Goal: Transaction & Acquisition: Purchase product/service

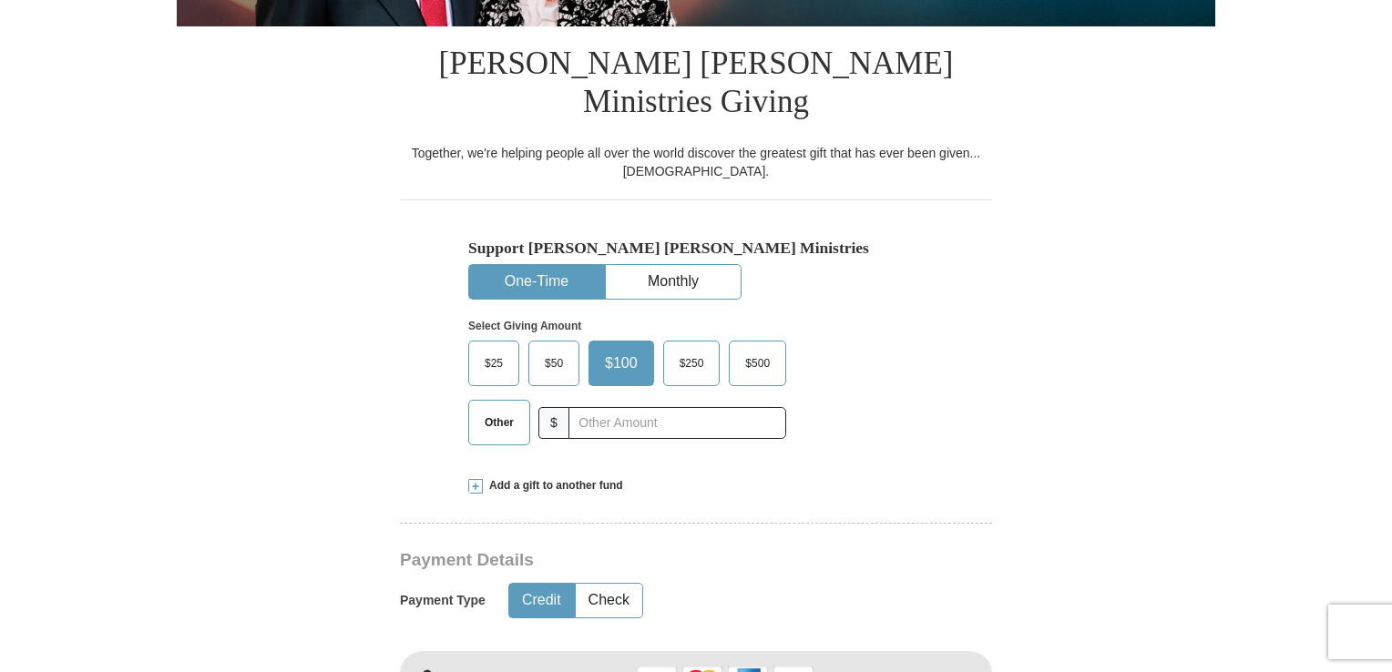
scroll to position [434, 0]
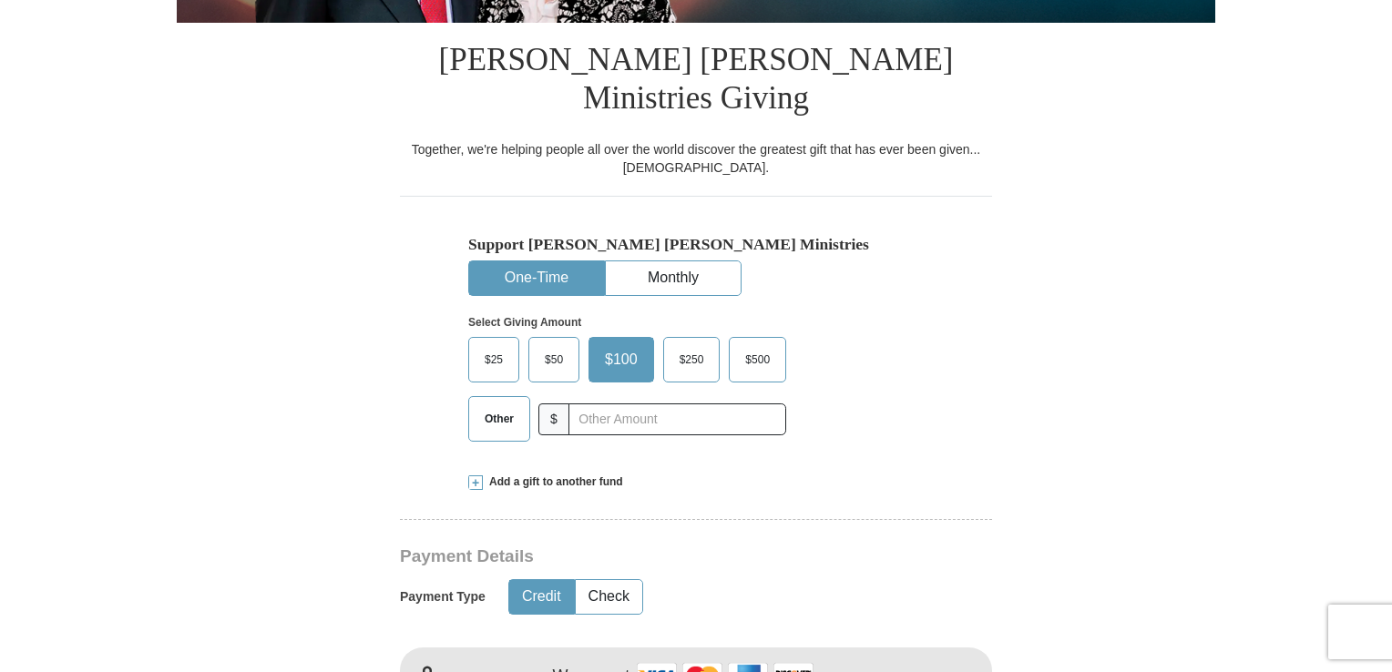
click at [501, 405] on span "Other" at bounding box center [498, 418] width 47 height 27
click at [0, 0] on input "Other" at bounding box center [0, 0] width 0 height 0
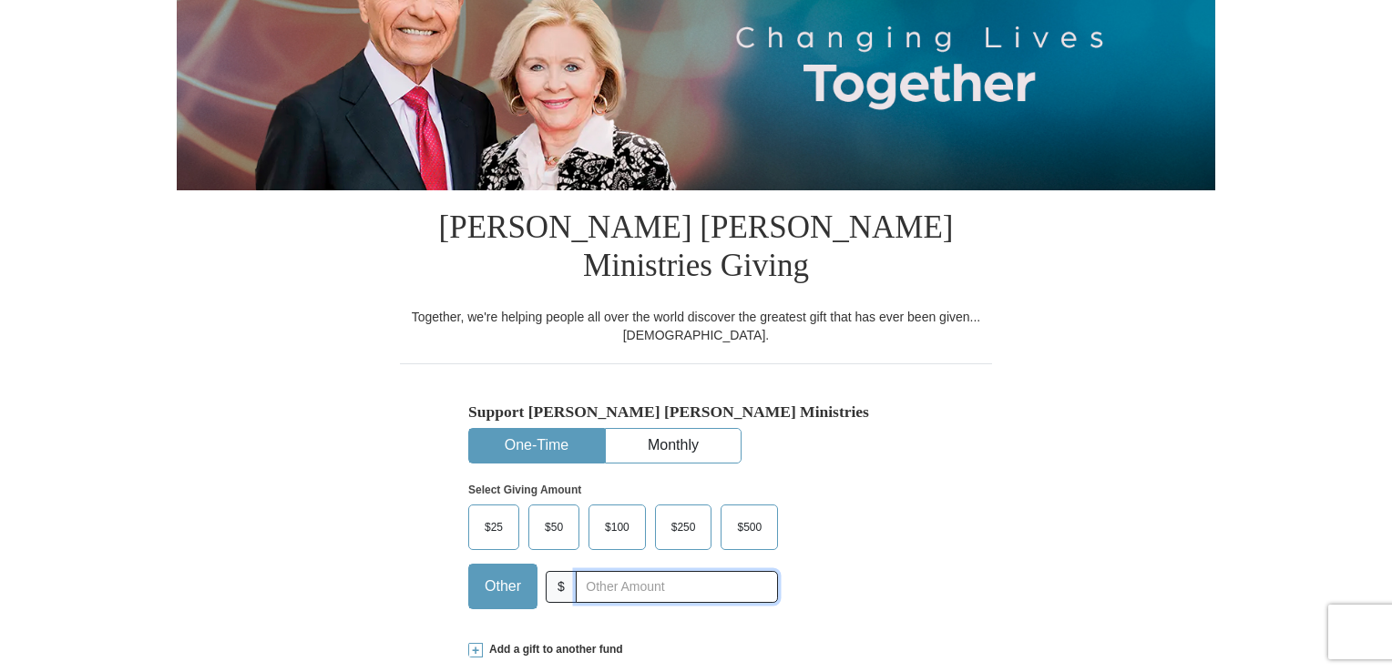
scroll to position [244, 0]
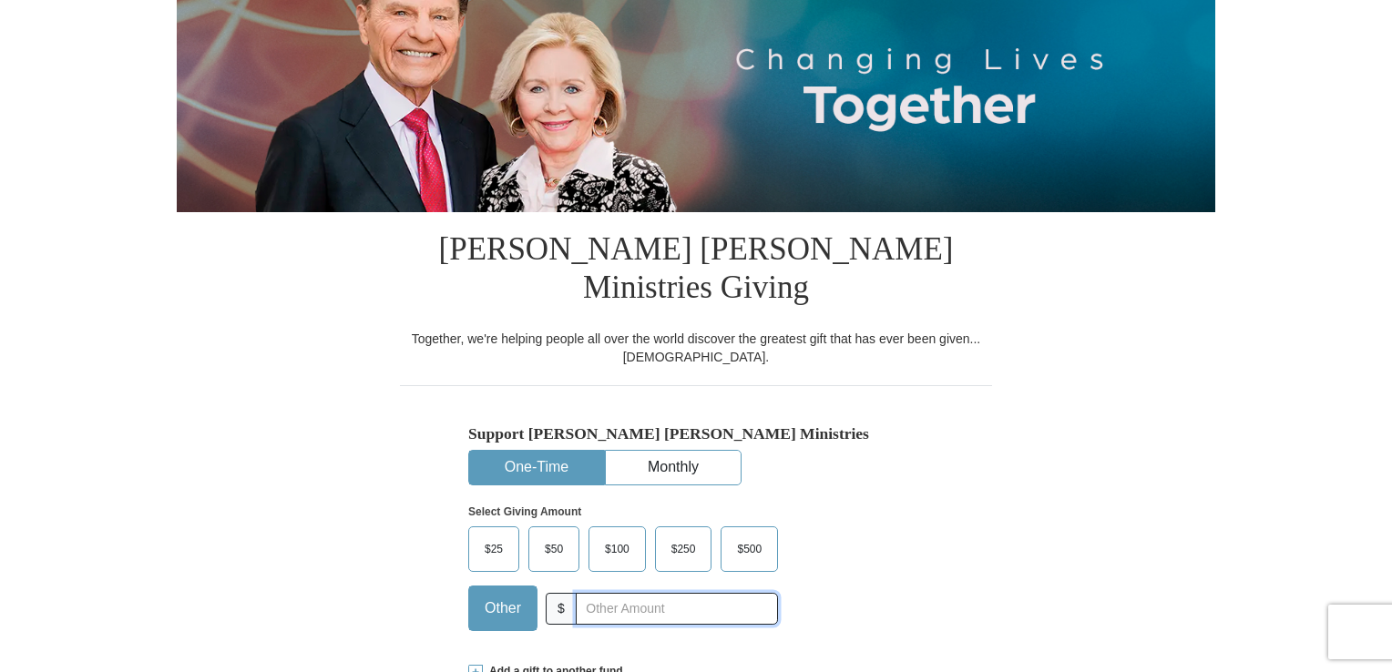
click at [596, 593] on input "text" at bounding box center [677, 609] width 202 height 32
click at [476, 665] on span at bounding box center [475, 672] width 15 height 15
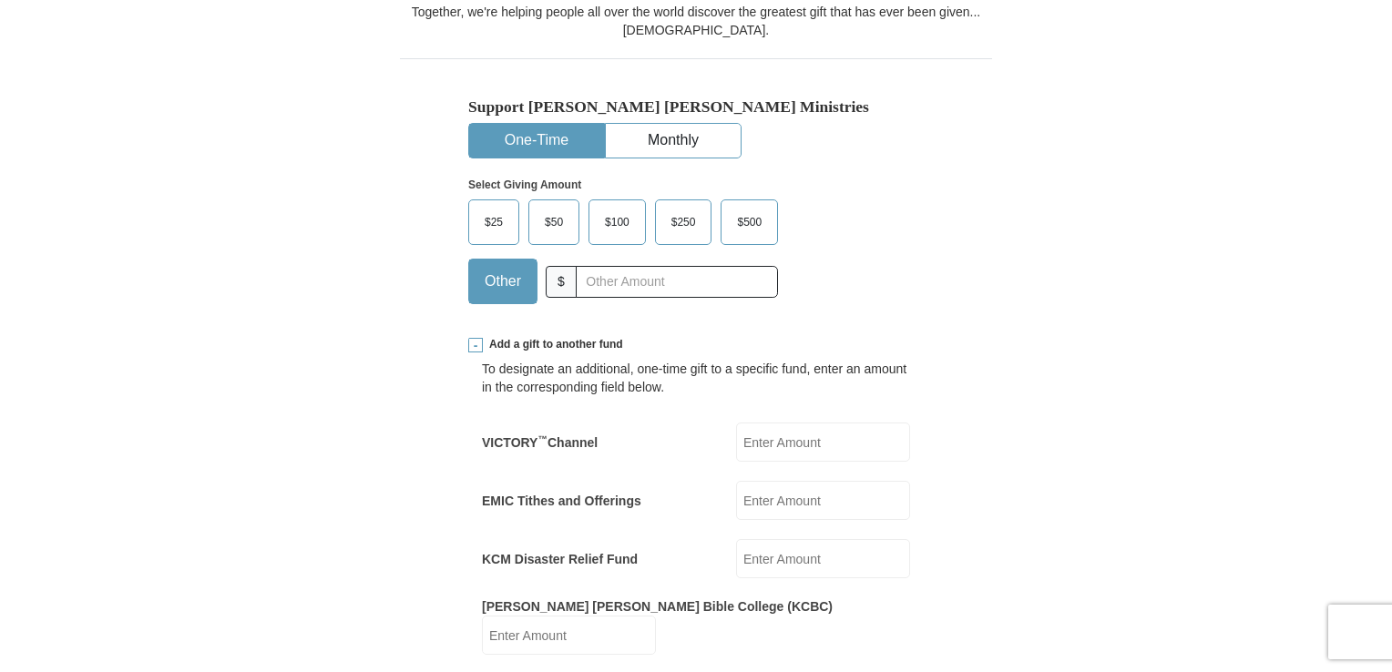
scroll to position [579, 0]
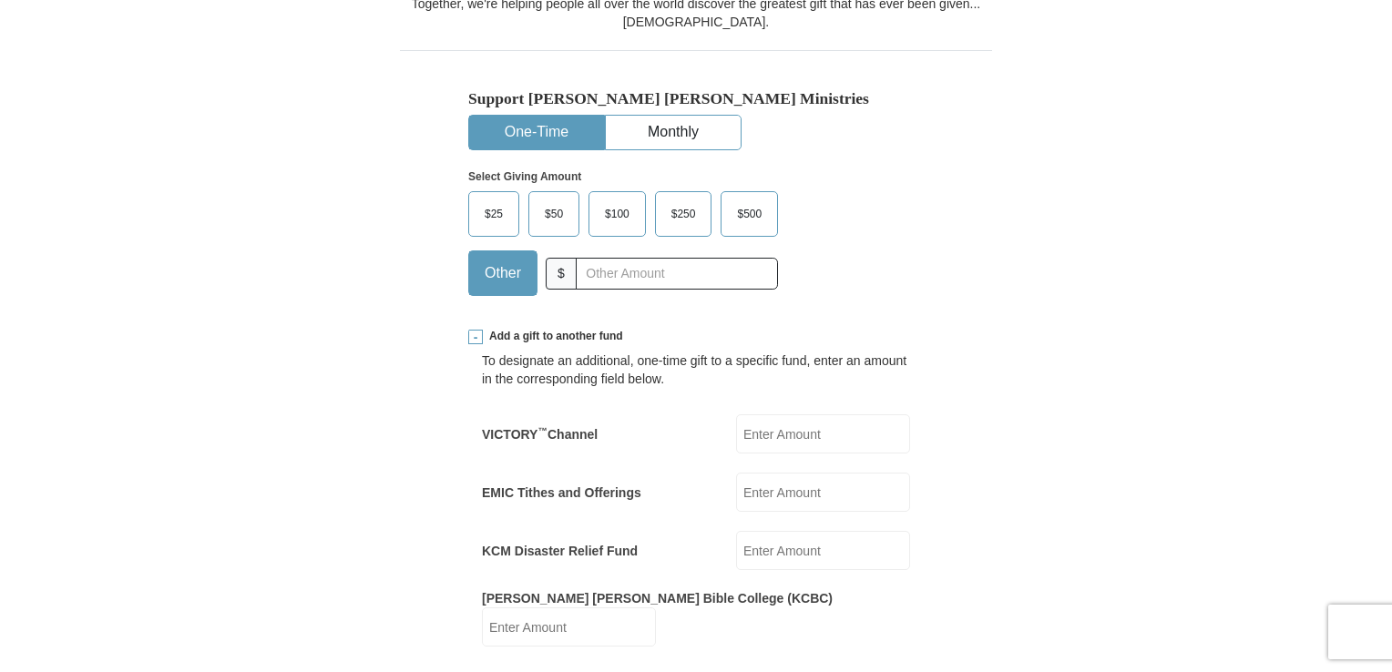
click at [755, 531] on input "KCM Disaster Relief Fund" at bounding box center [823, 550] width 174 height 39
type input "50"
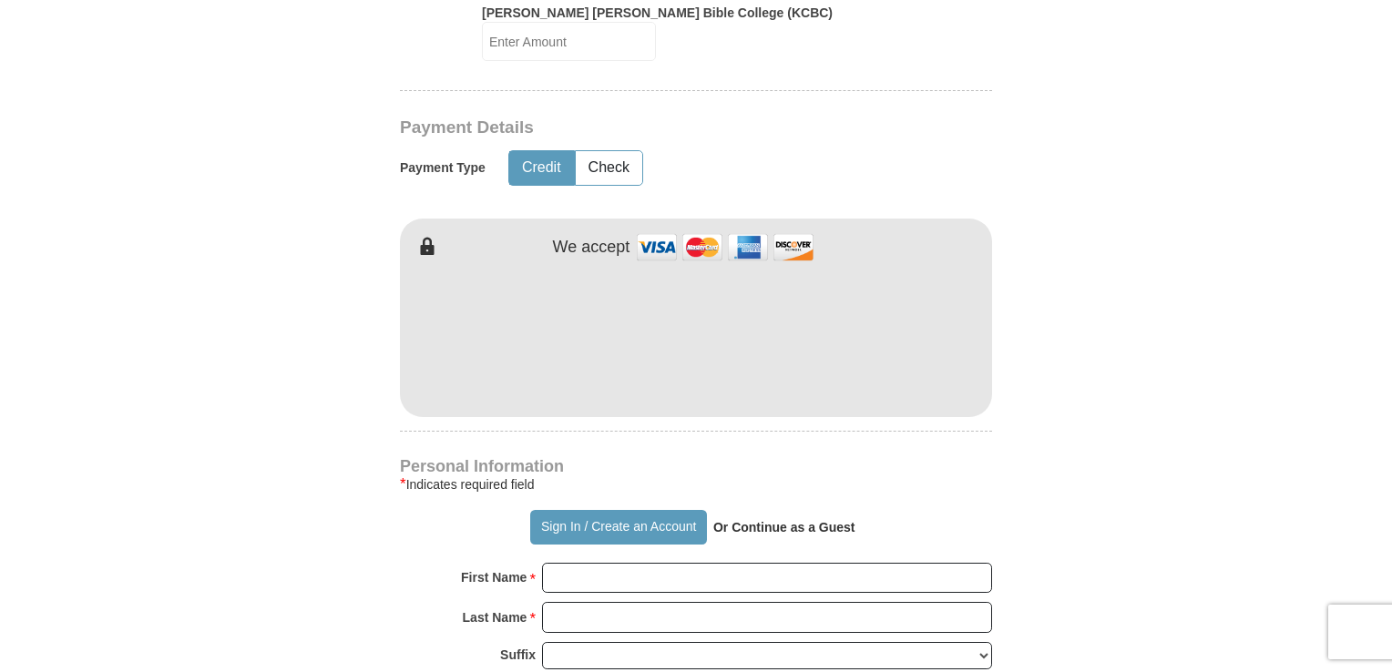
scroll to position [1198, 0]
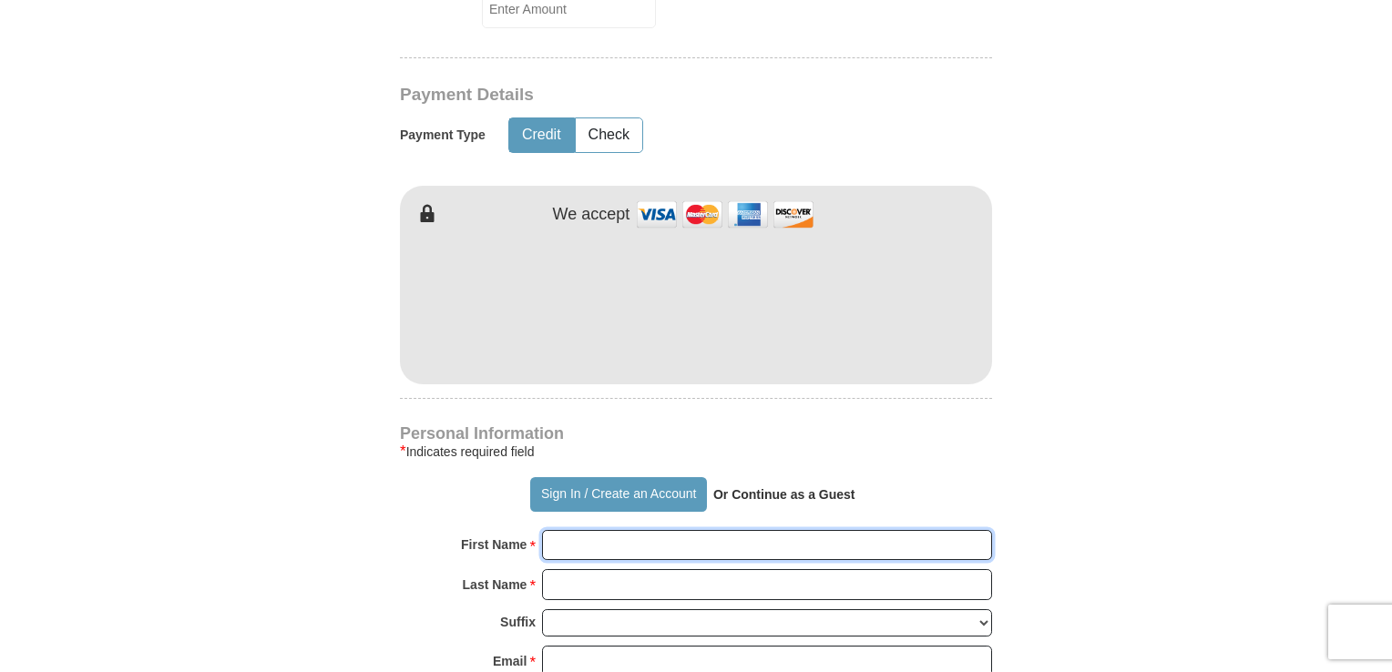
click at [589, 530] on input "First Name *" at bounding box center [767, 545] width 450 height 31
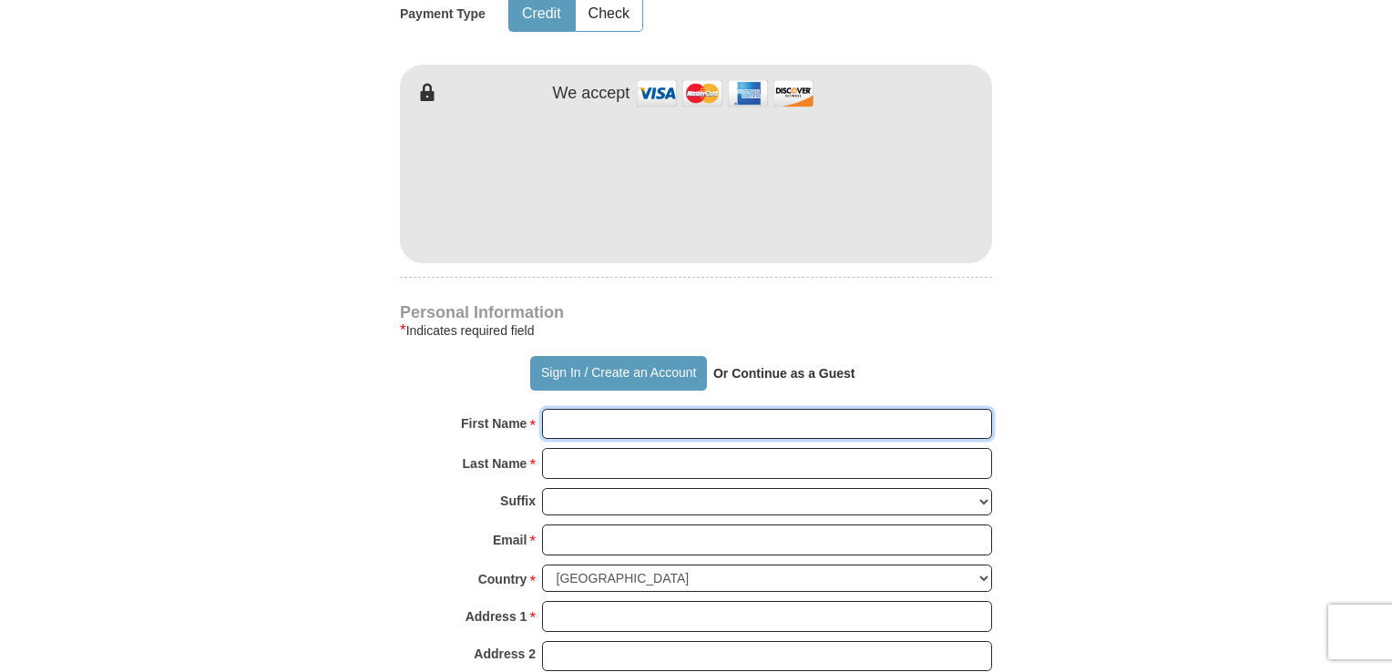
scroll to position [1377, 0]
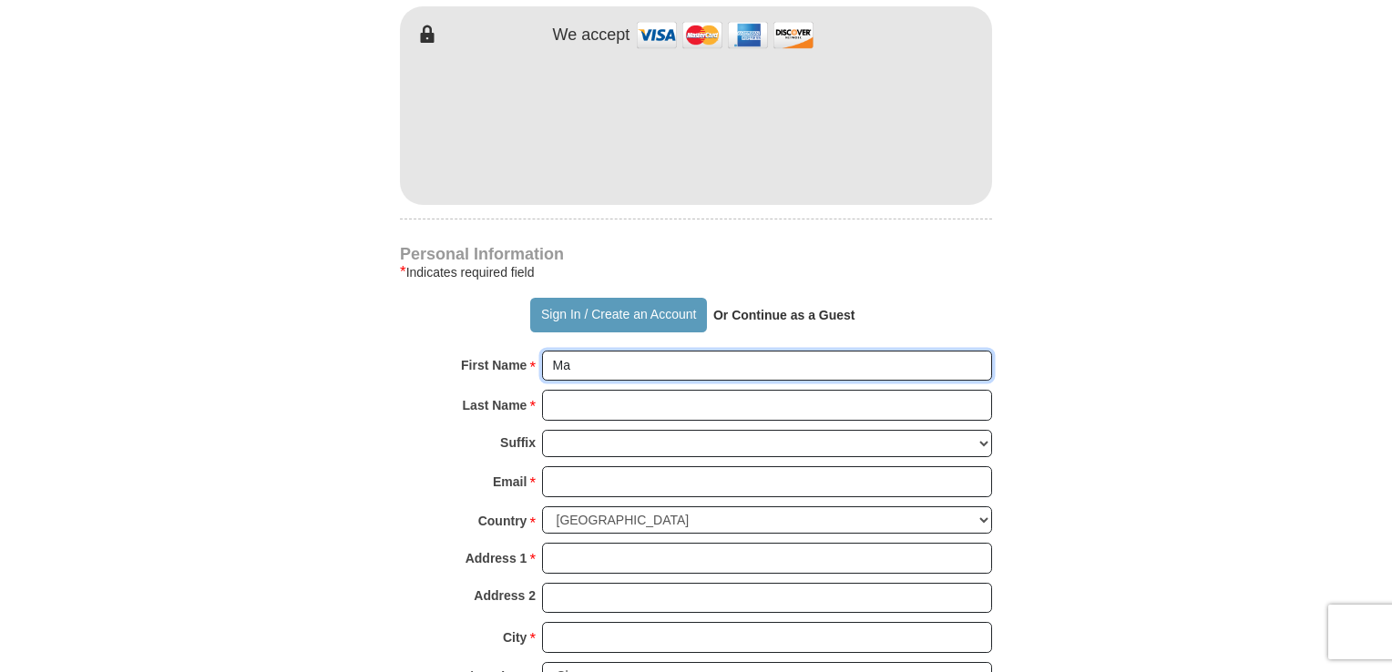
type input "[PERSON_NAME]"
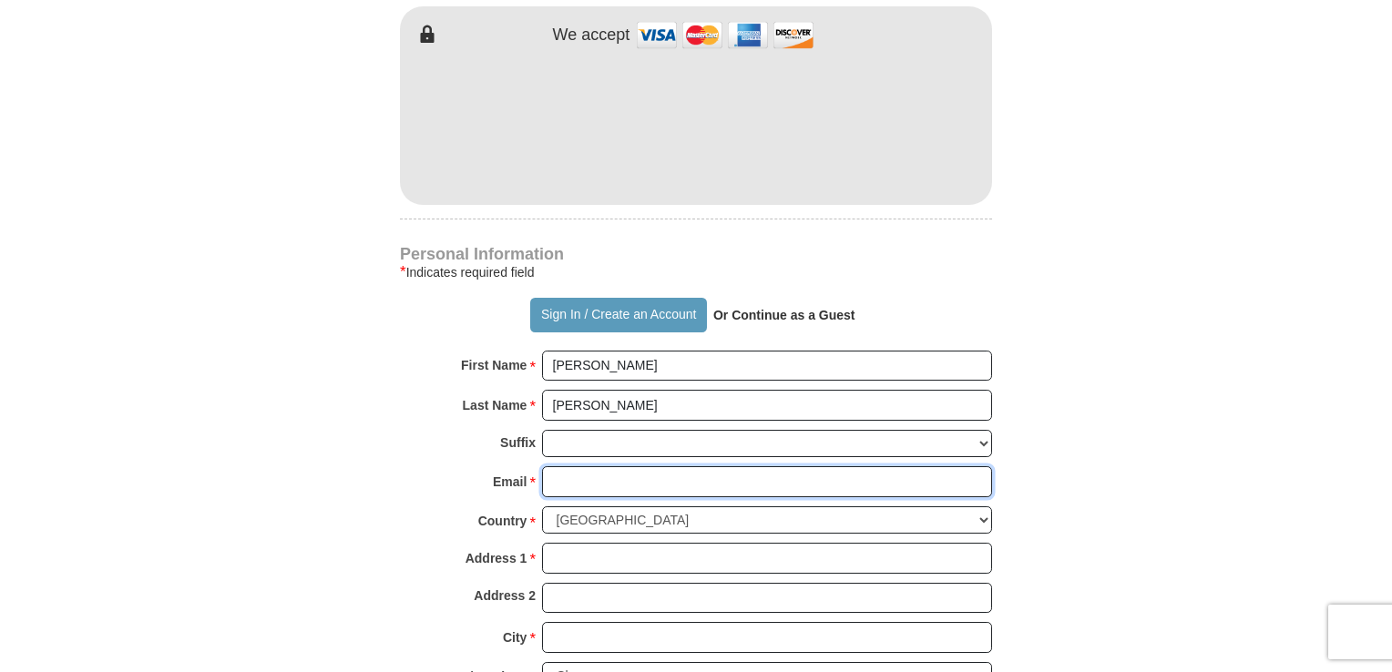
click at [560, 466] on input "Email *" at bounding box center [767, 481] width 450 height 31
type input "[PERSON_NAME][EMAIL_ADDRESS][PERSON_NAME][DOMAIN_NAME]"
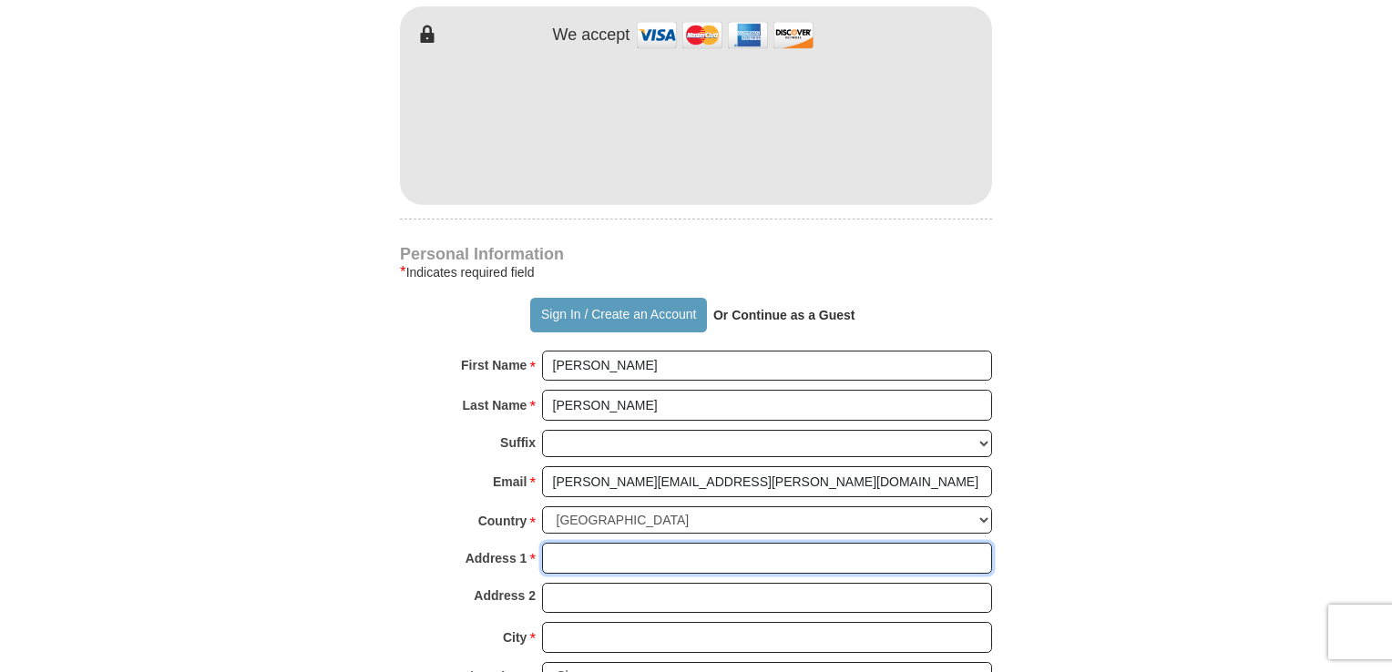
type input "[STREET_ADDRESS][PERSON_NAME],"
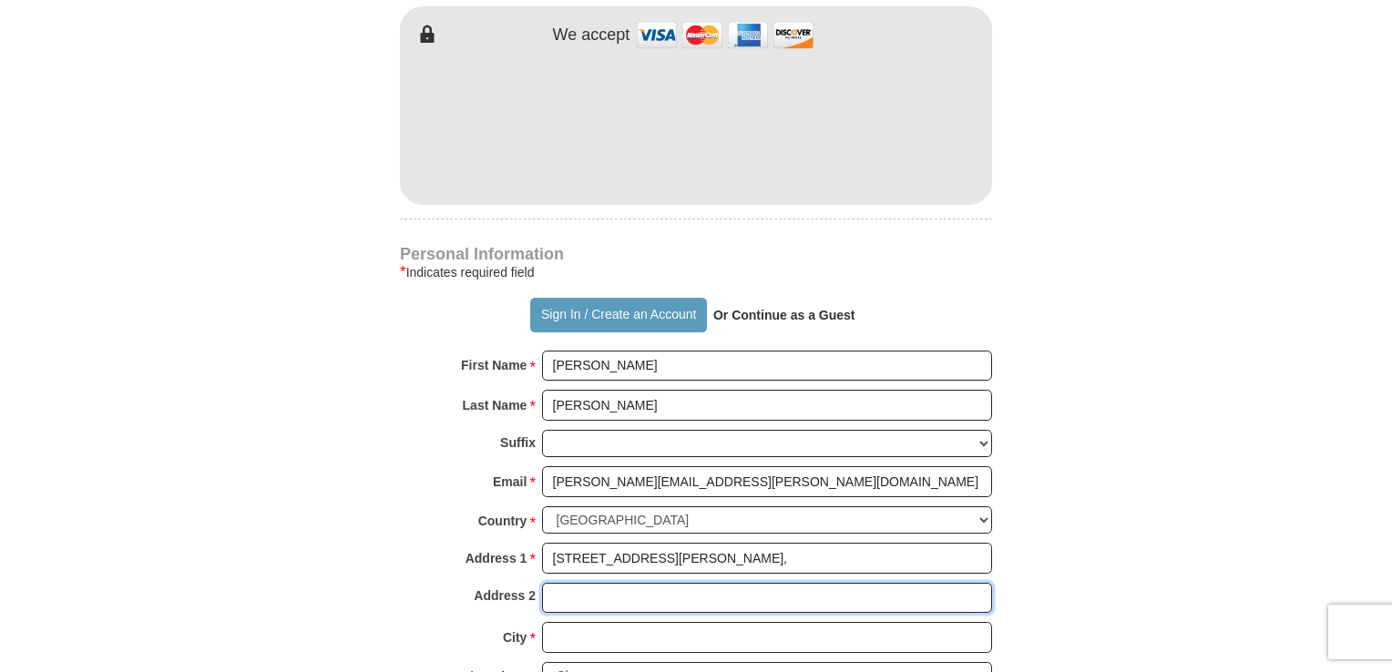
type input "Apt 7A"
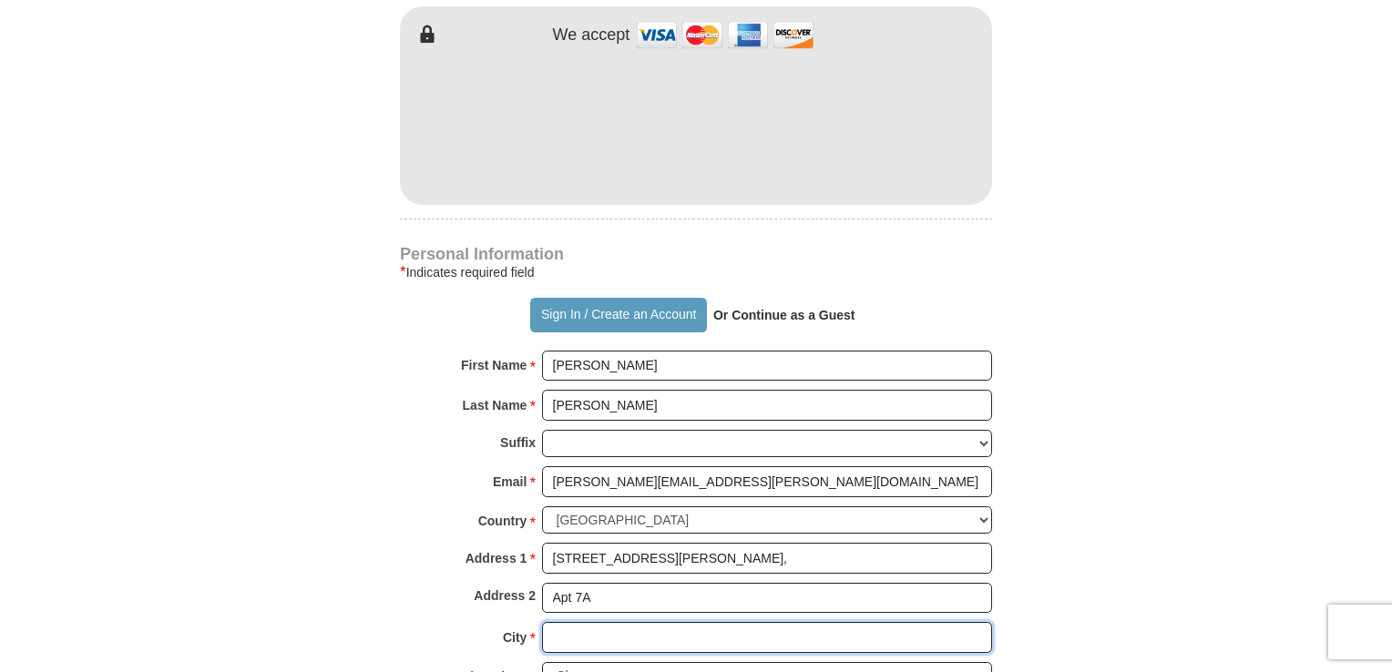
type input "[US_STATE]"
select select "NY"
type input "10012"
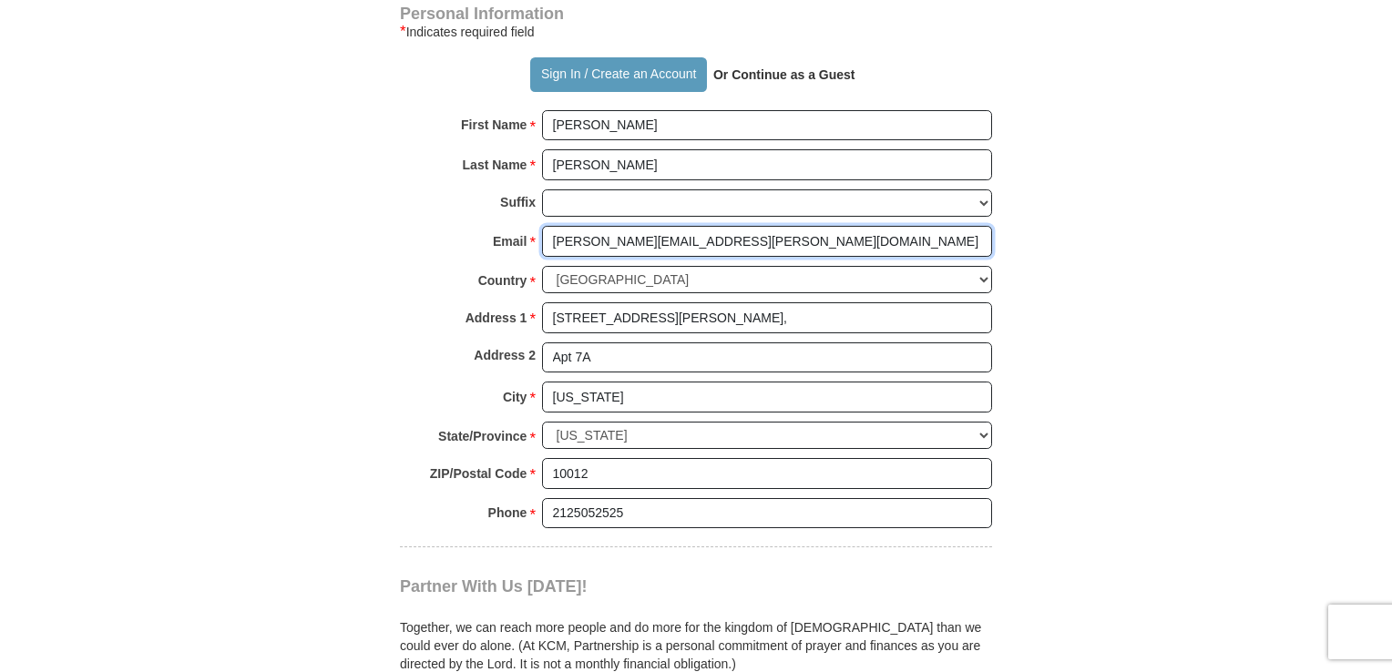
scroll to position [1621, 0]
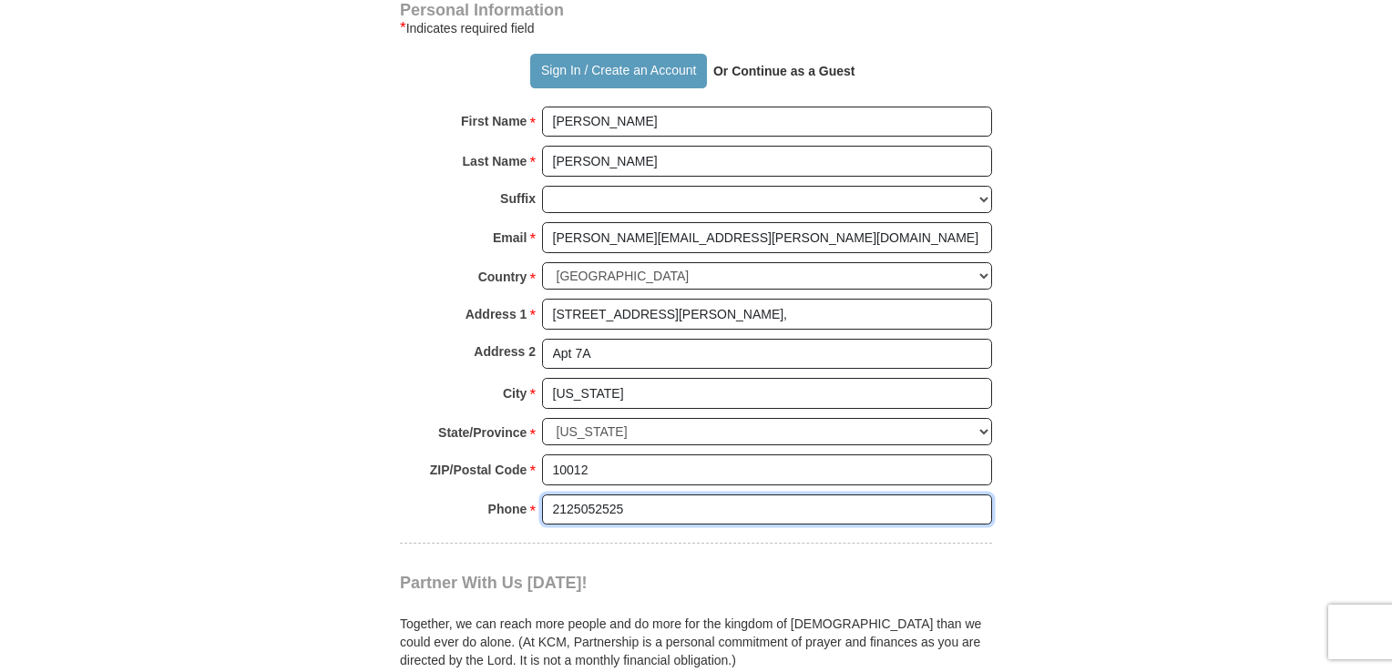
click at [634, 495] on input "2125052525" at bounding box center [767, 510] width 450 height 31
type input "7188097048"
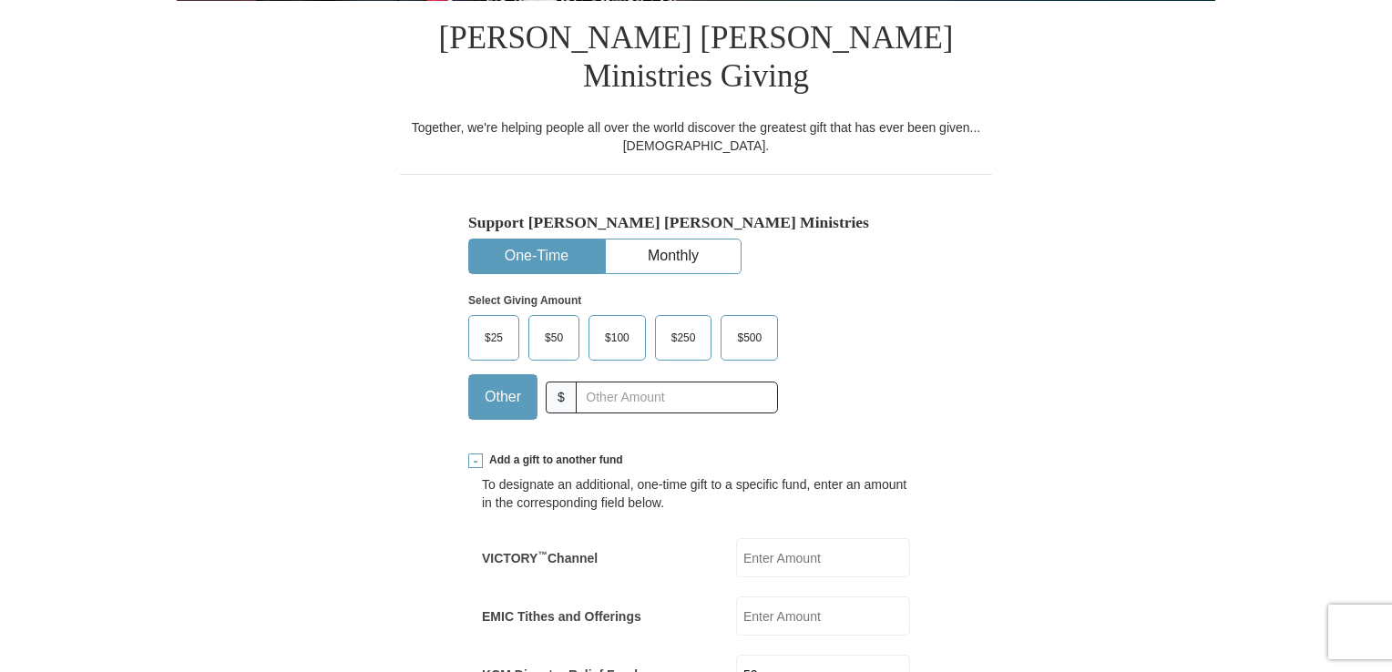
scroll to position [448, 0]
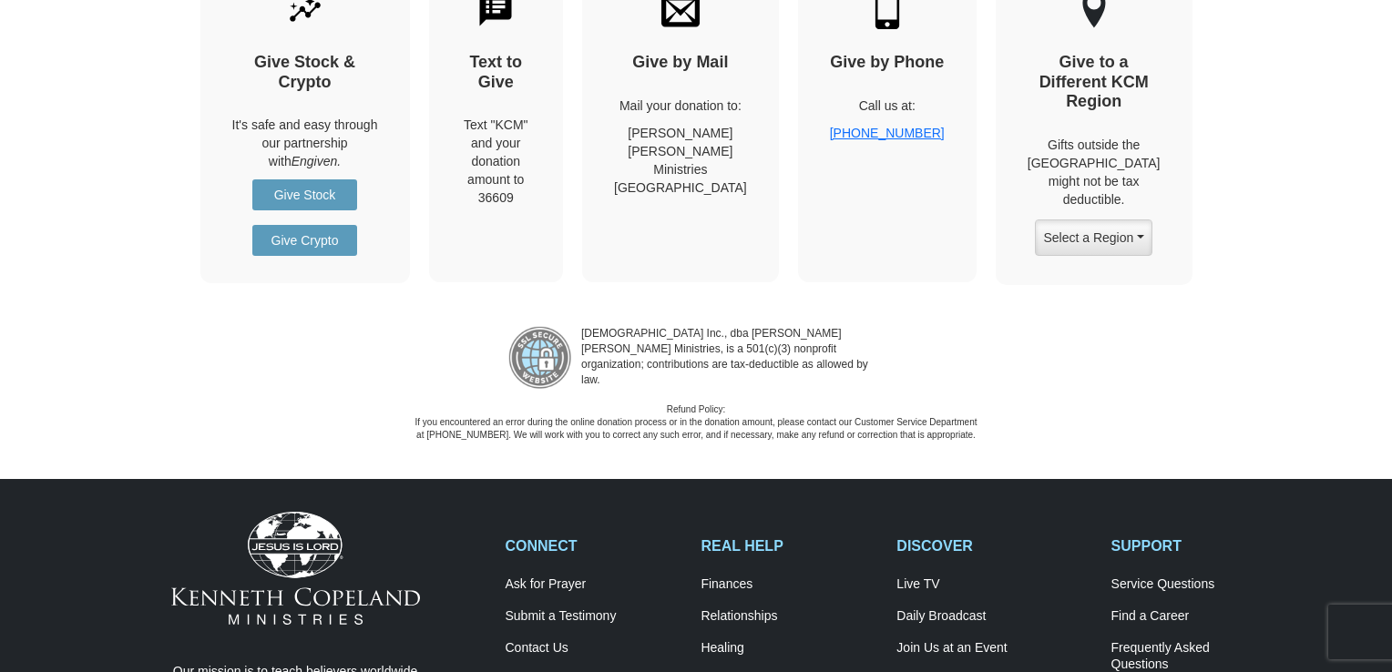
click at [659, 512] on div "CONNECT Ask for Prayer Submit a Testimony Contact Us Partnership REAL HELP Fina…" at bounding box center [896, 673] width 802 height 322
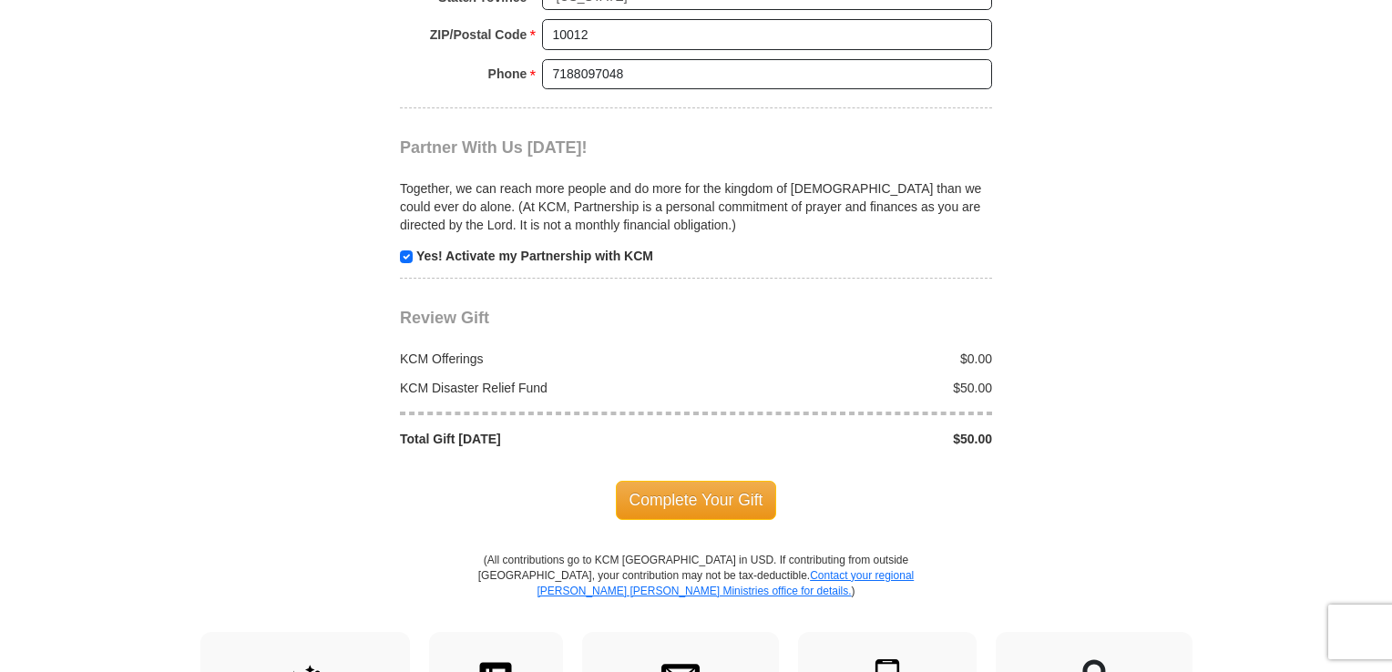
scroll to position [2051, 0]
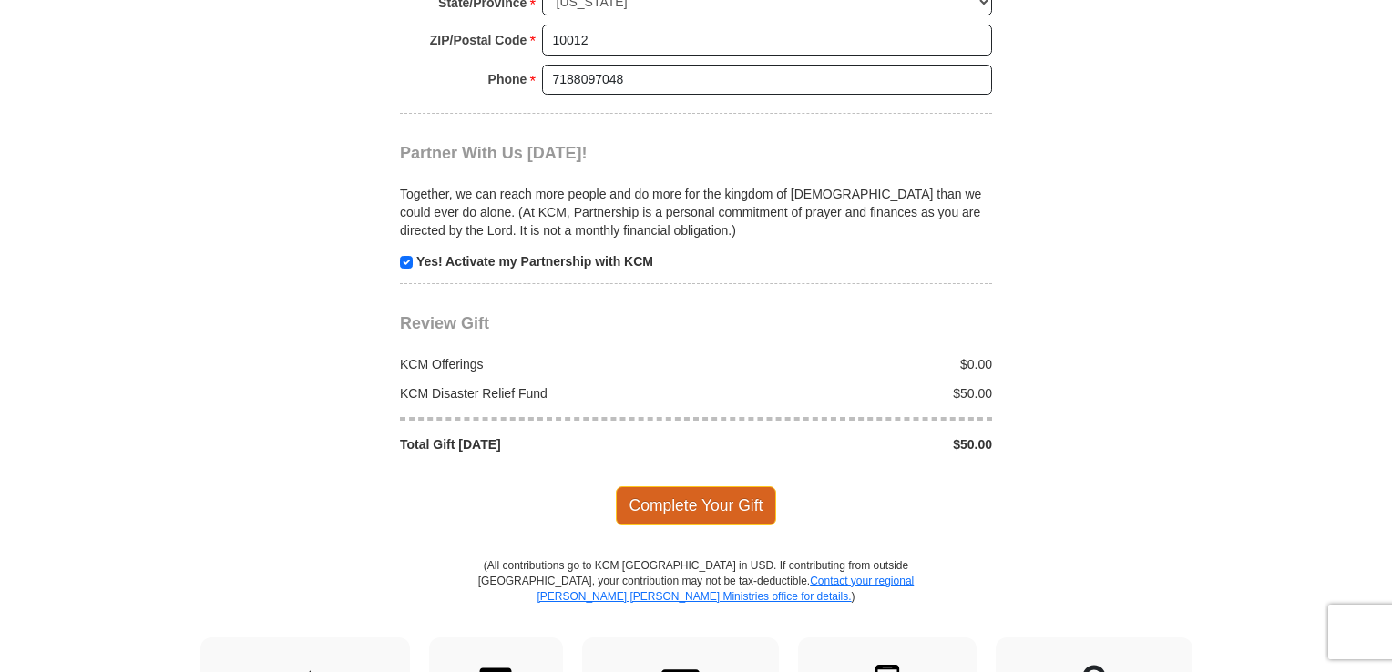
click at [664, 486] on span "Complete Your Gift" at bounding box center [696, 505] width 161 height 38
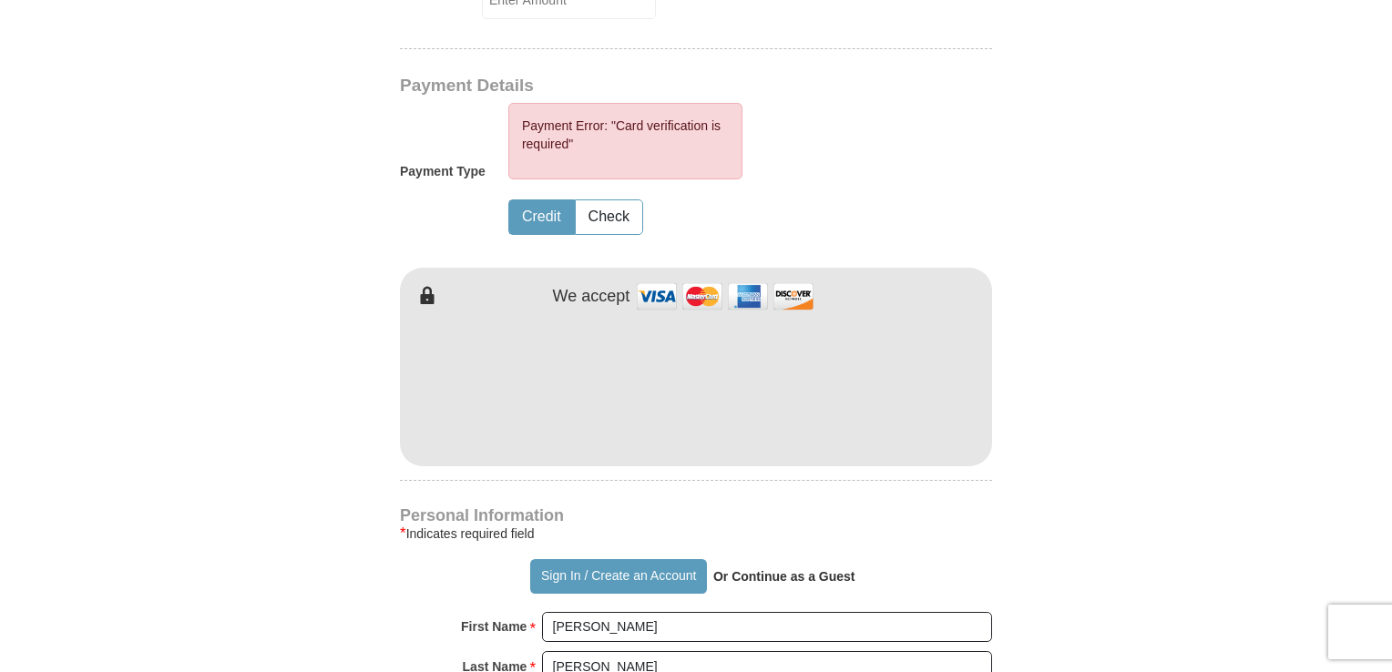
scroll to position [1205, 0]
click at [652, 279] on img at bounding box center [725, 298] width 182 height 39
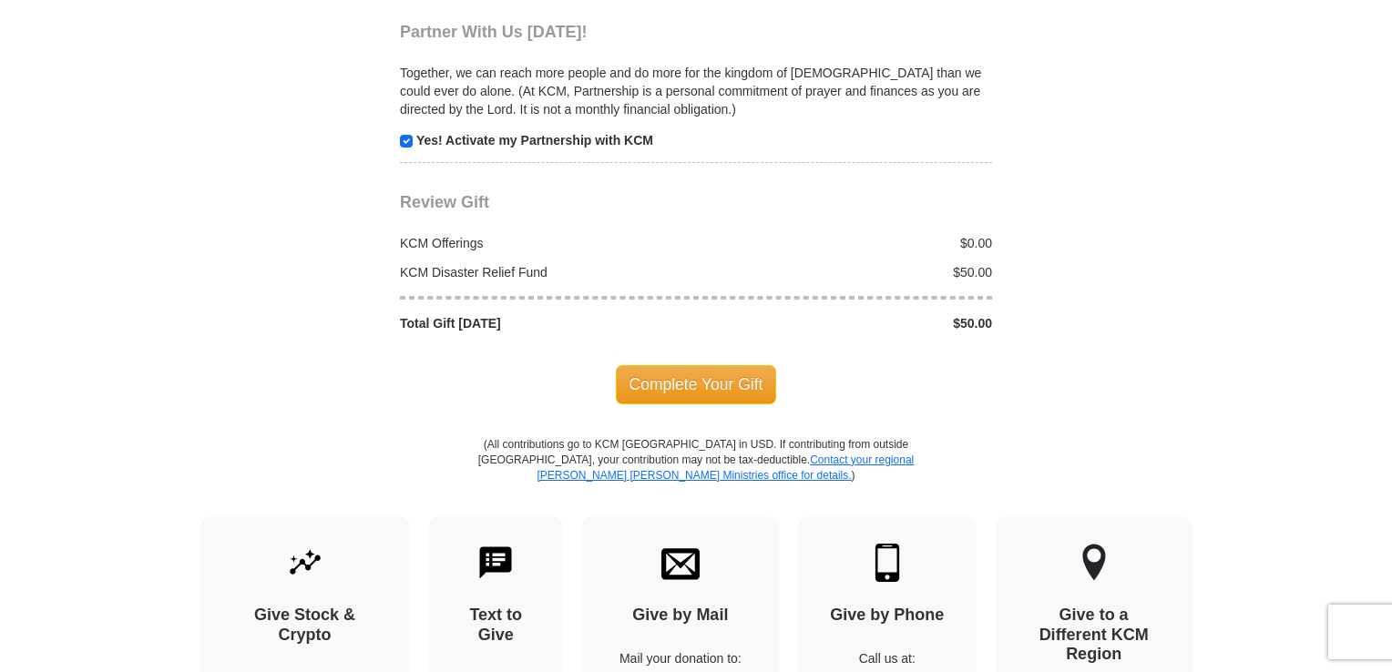
scroll to position [2280, 0]
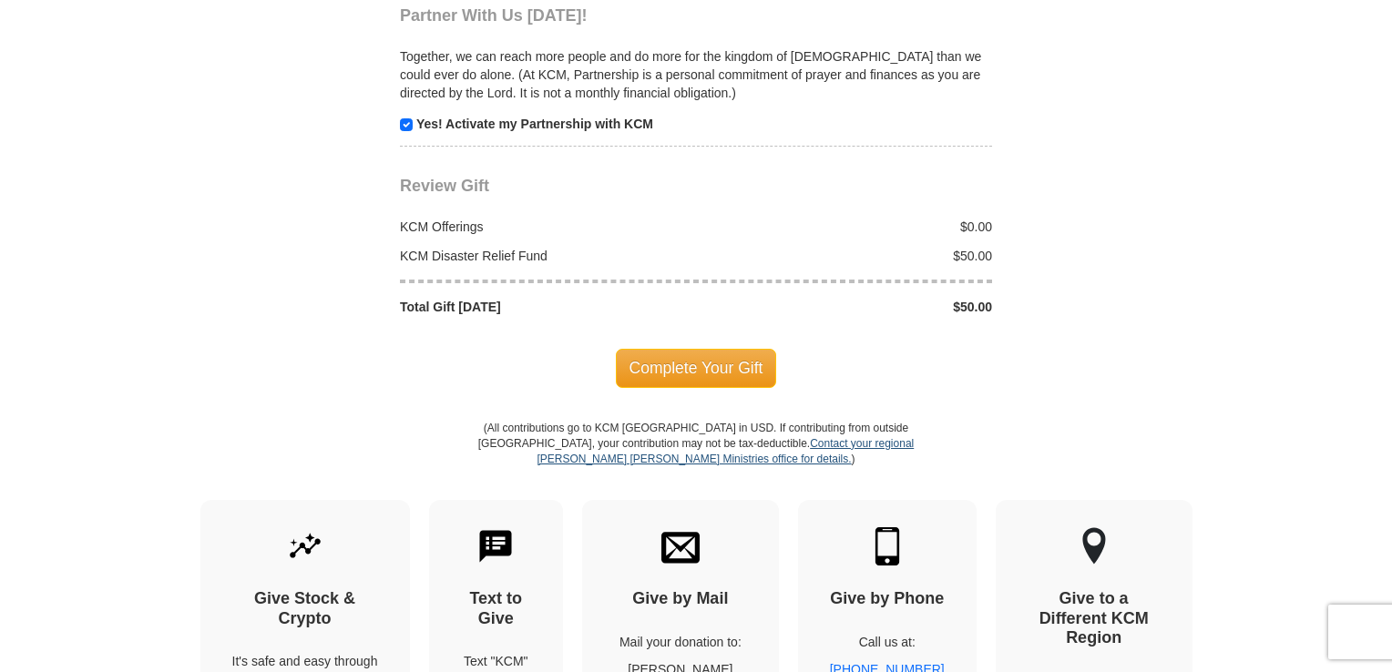
click at [718, 421] on p "(All contributions go to KCM [GEOGRAPHIC_DATA] in USD. If contributing from out…" at bounding box center [695, 460] width 437 height 79
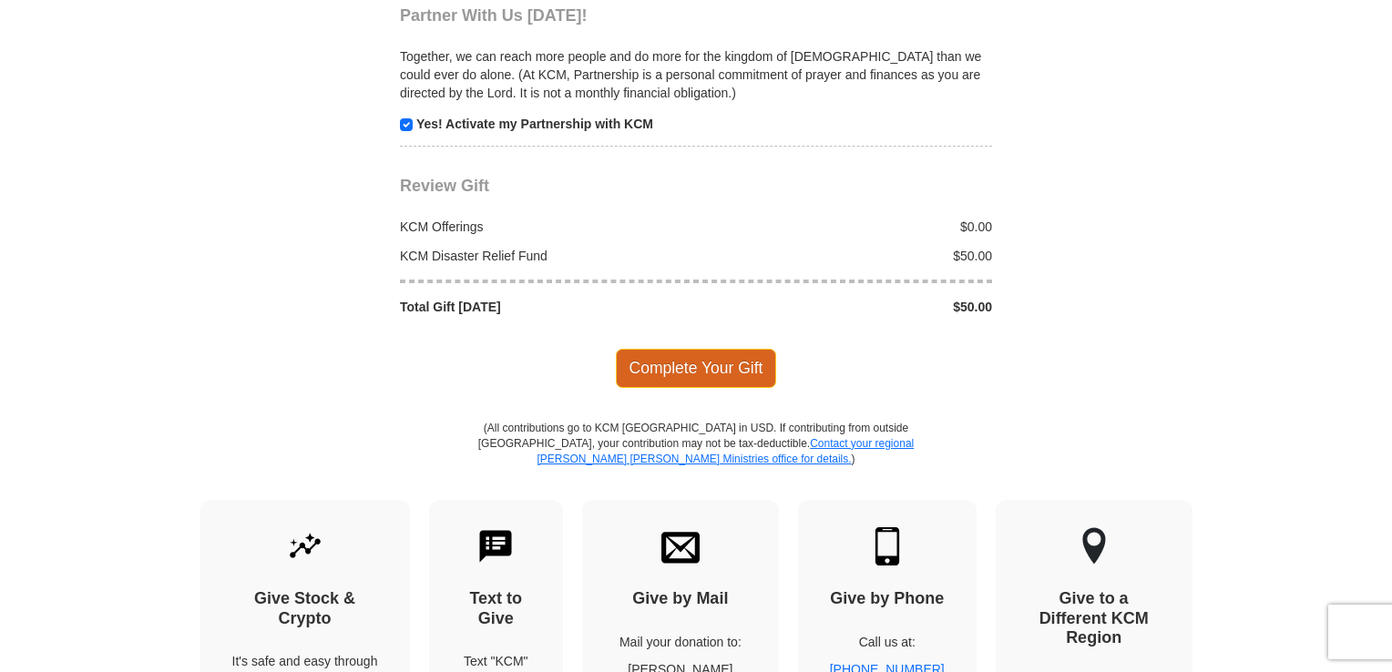
click at [679, 349] on span "Complete Your Gift" at bounding box center [696, 368] width 161 height 38
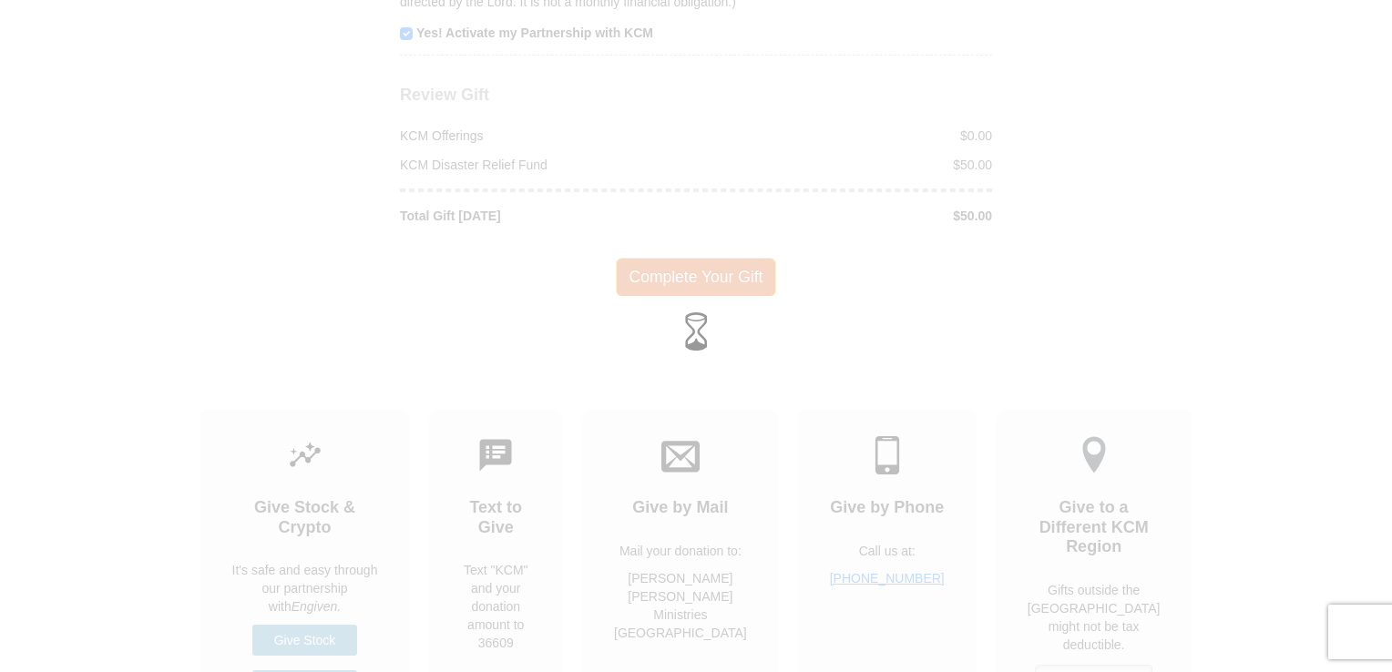
scroll to position [2190, 0]
